Goal: Communication & Community: Share content

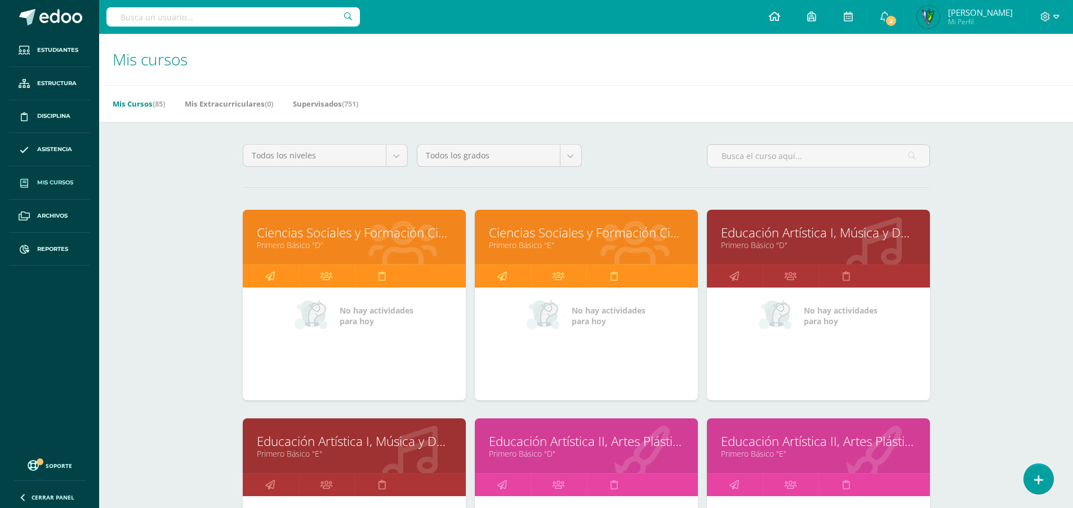
click at [794, 18] on link at bounding box center [775, 17] width 38 height 34
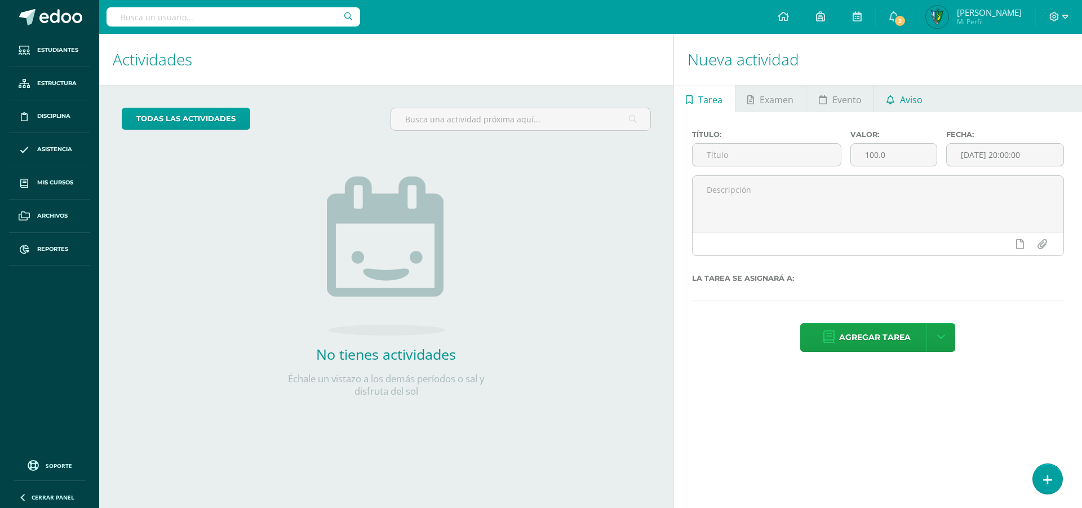
click at [915, 94] on span "Aviso" at bounding box center [911, 99] width 23 height 27
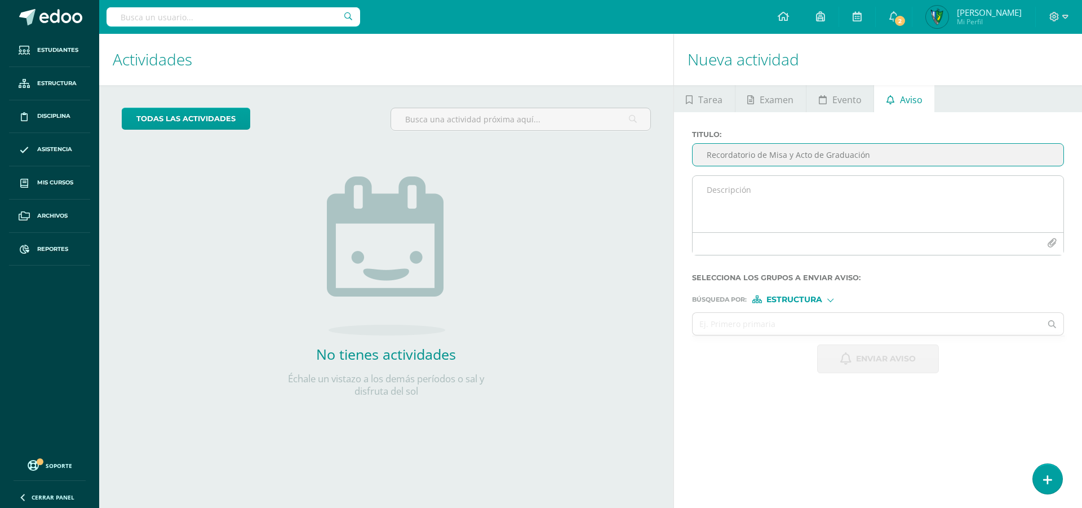
type input "Recordatorio de Misa y Acto de Graduación"
click at [806, 188] on textarea at bounding box center [877, 204] width 371 height 56
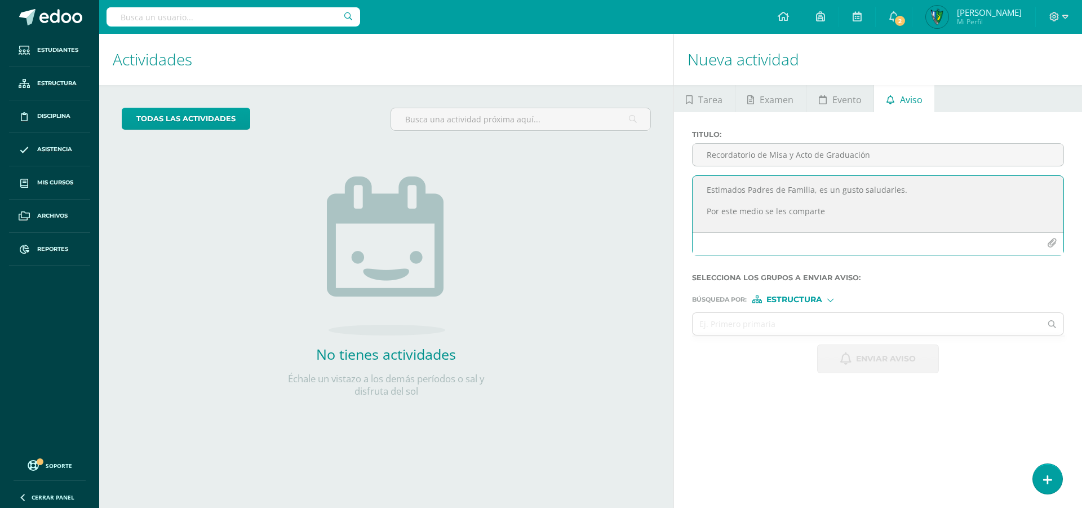
drag, startPoint x: 833, startPoint y: 223, endPoint x: 761, endPoint y: 216, distance: 72.4
click at [761, 216] on textarea "Estimados Padres de Familia, es un gusto saludarles. Por este medio se les comp…" at bounding box center [877, 204] width 371 height 56
click at [1037, 207] on textarea "Estimados Padres de Familia, es un gusto saludarles. Por este medio se adjunta …" at bounding box center [877, 204] width 371 height 56
type textarea "Estimados Padres de Familia, es un gusto saludarles. Por este medio se adjunta …"
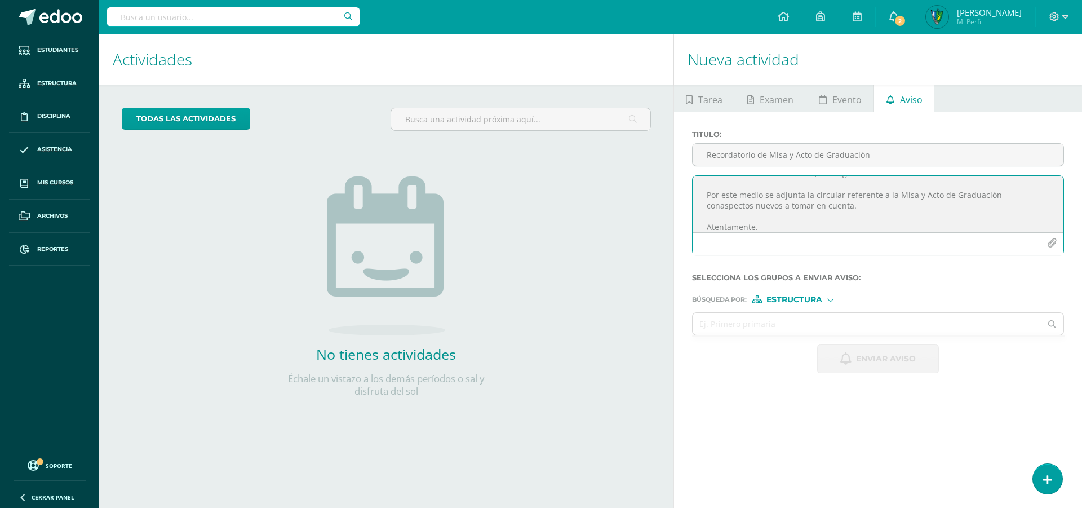
scroll to position [0, 0]
drag, startPoint x: 771, startPoint y: 230, endPoint x: 627, endPoint y: 167, distance: 157.7
click at [627, 167] on div "Actividades Actividad todas las Actividades No tienes actividades Échale un vis…" at bounding box center [591, 271] width 992 height 474
paste textarea "Estimados padres de familia: Es un gusto saludarles. Por este medio se adjunta …"
click at [827, 189] on textarea "Estimados padres de familia: Es un gusto saludarles. Por este medio se adjunta …" at bounding box center [877, 204] width 371 height 56
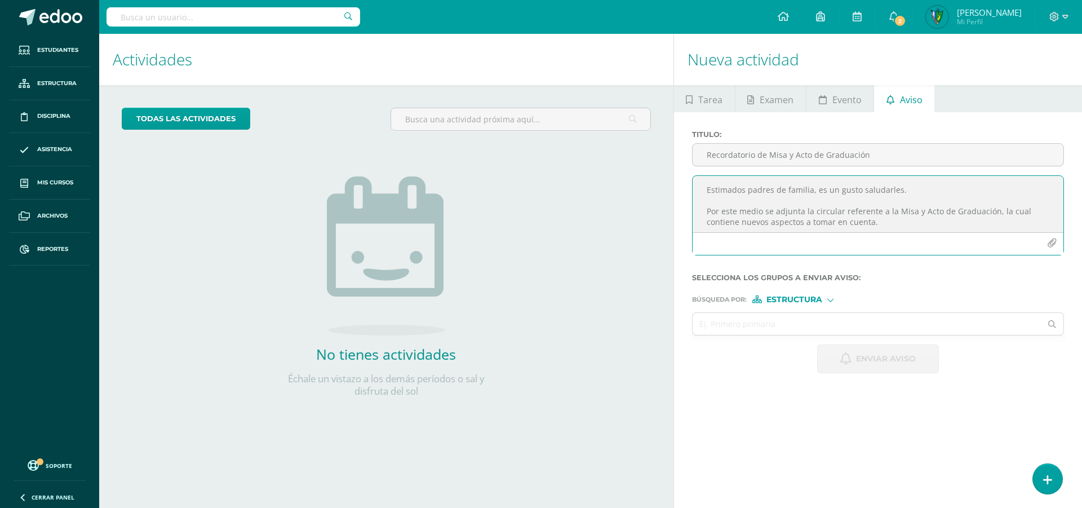
scroll to position [25, 0]
type textarea "Estimados padres de familia, es un gusto saludarles. Por este medio se adjunta …"
click at [1049, 245] on icon "button" at bounding box center [1052, 243] width 10 height 10
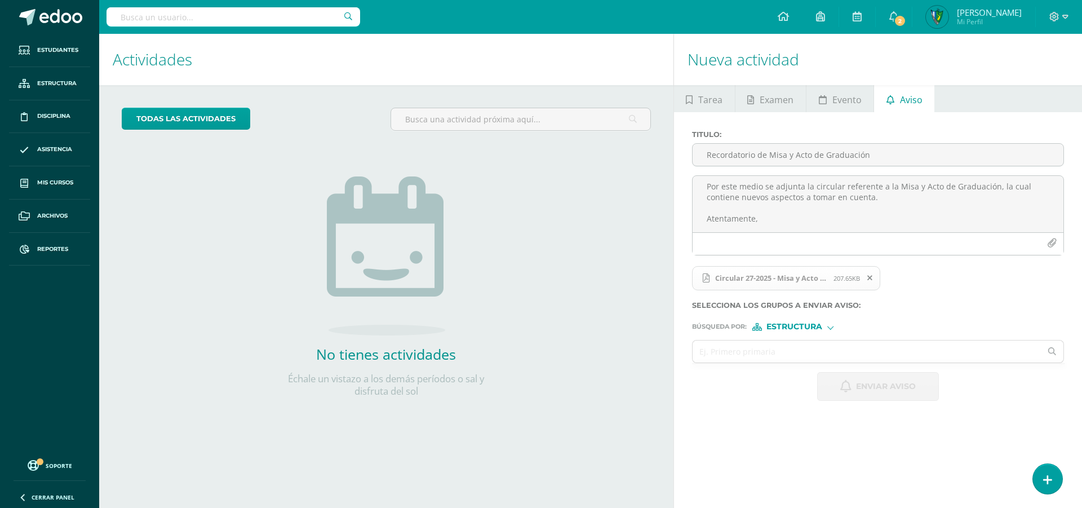
click at [872, 282] on icon at bounding box center [869, 278] width 5 height 8
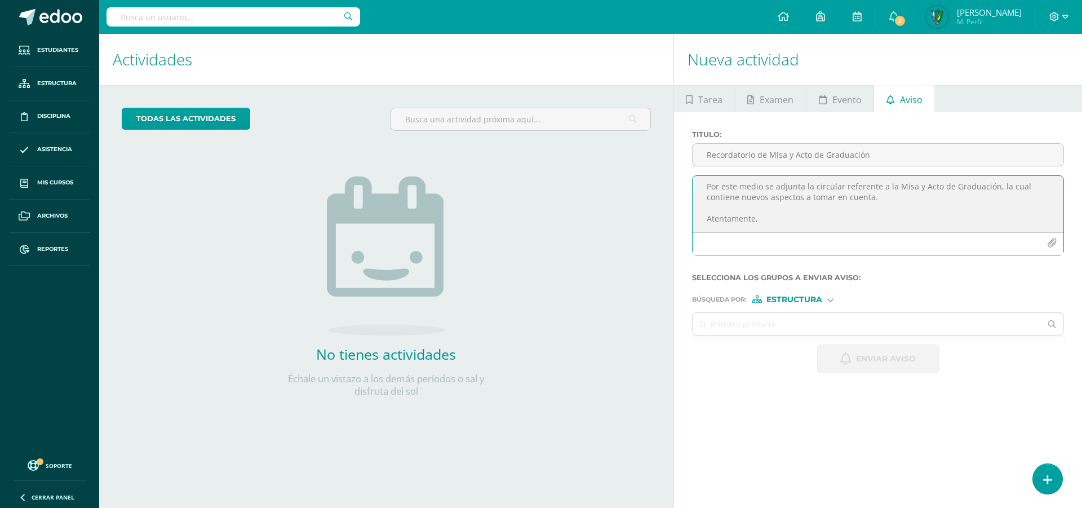
click at [1053, 243] on icon "button" at bounding box center [1052, 243] width 10 height 10
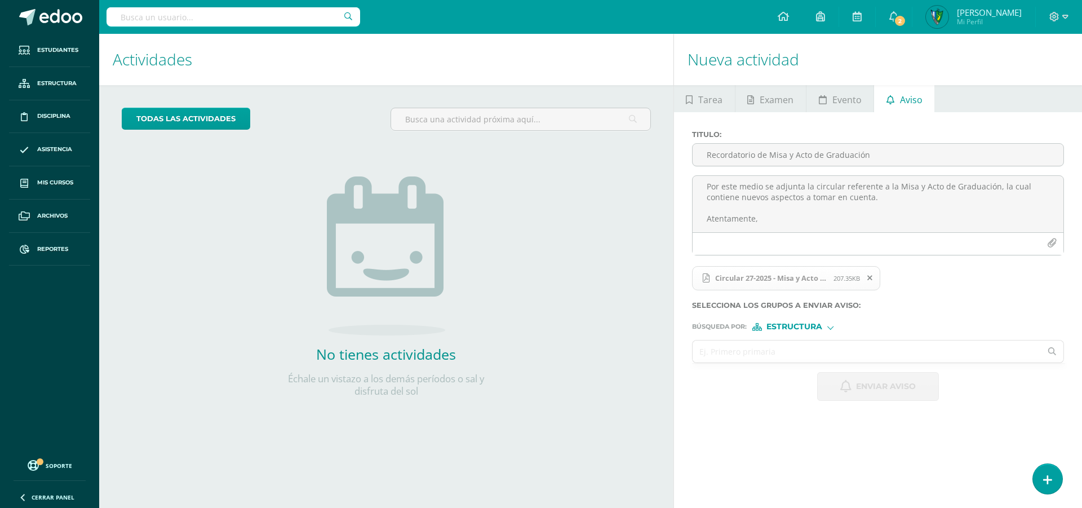
click at [838, 348] on input "text" at bounding box center [866, 351] width 349 height 22
type input "quinto"
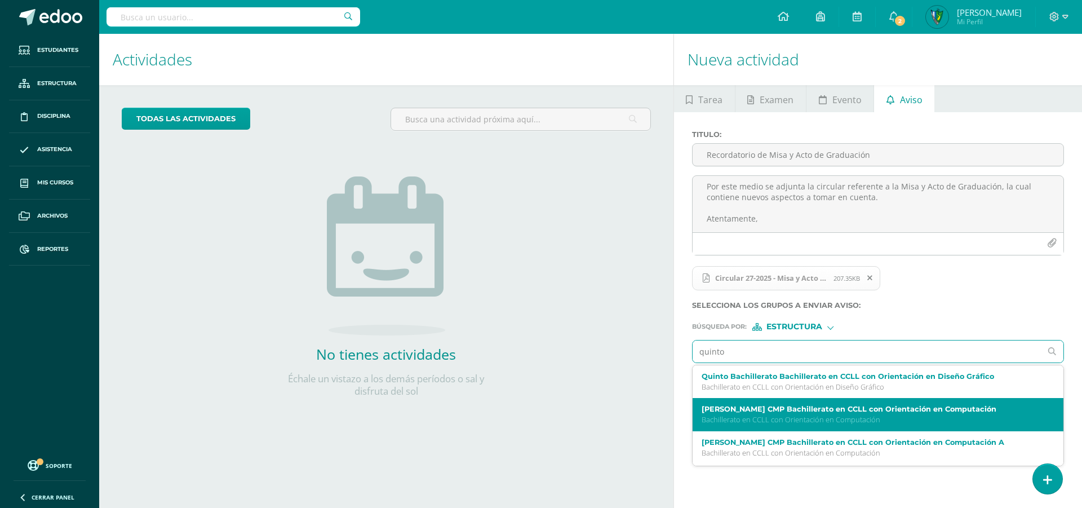
click at [861, 403] on div "Quinto Bachillerato CMP Bachillerato en CCLL con Orientación en Computación Bac…" at bounding box center [877, 414] width 371 height 33
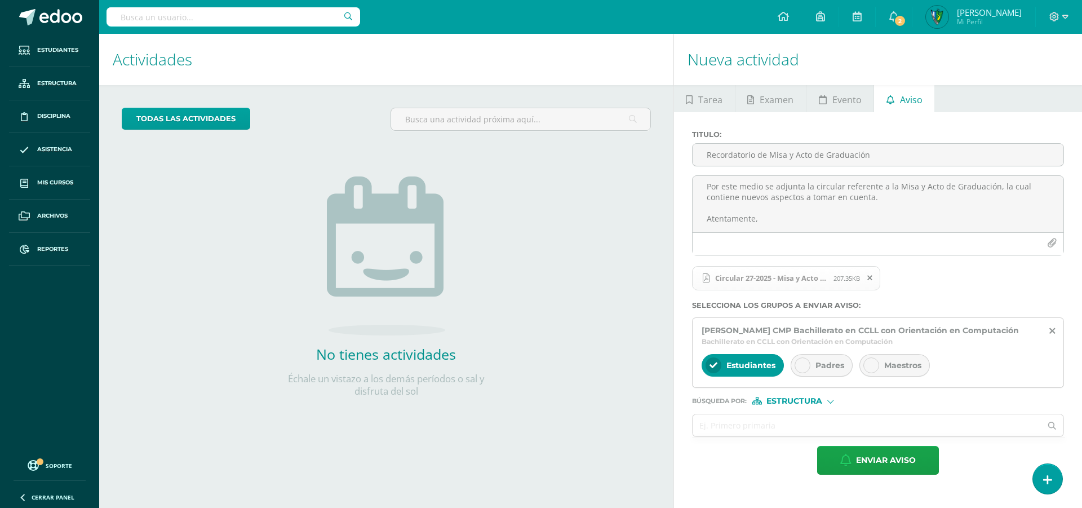
click at [836, 362] on span "Padres" at bounding box center [829, 365] width 29 height 10
click at [870, 369] on icon at bounding box center [871, 365] width 8 height 8
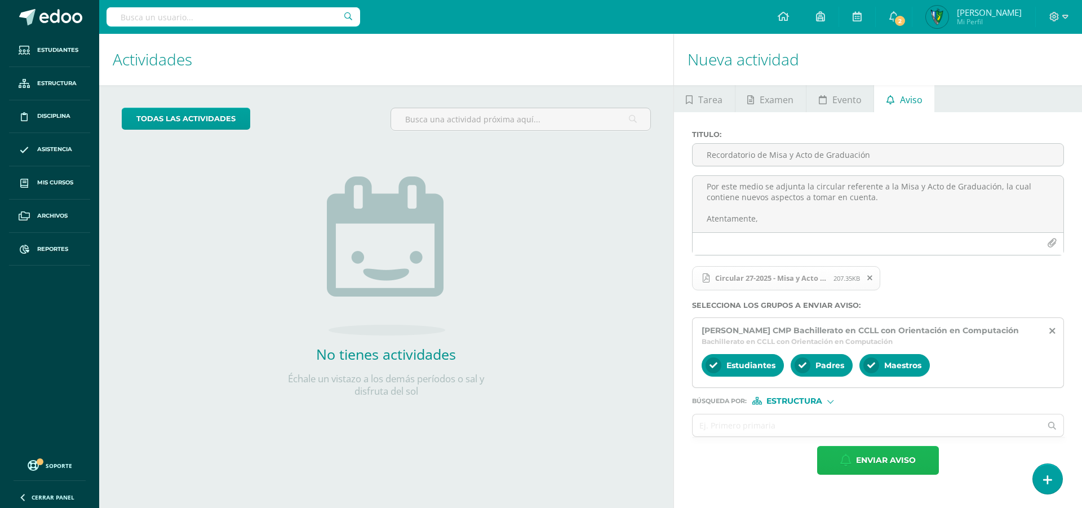
click at [863, 460] on span "Enviar aviso" at bounding box center [886, 460] width 60 height 28
